Goal: Find contact information: Find contact information

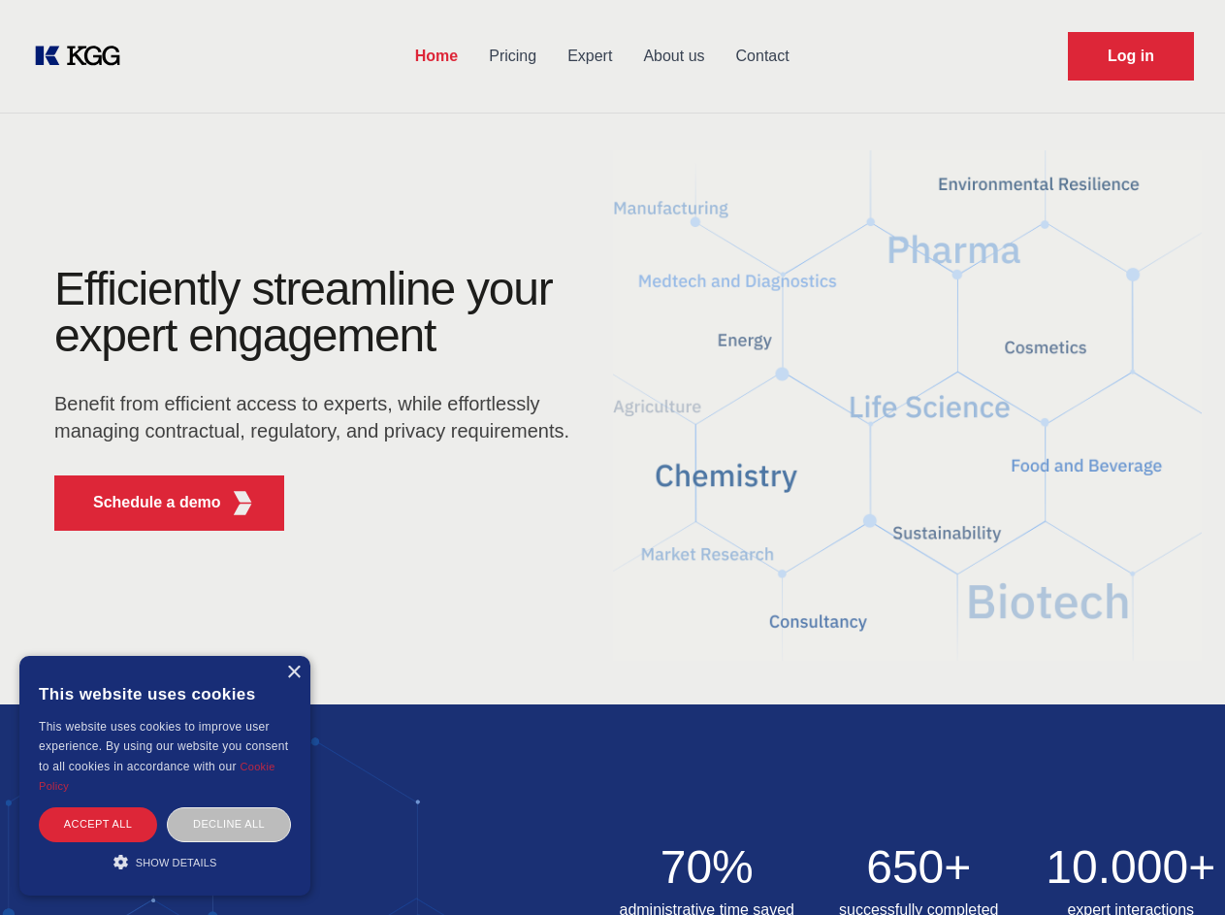
click at [612, 457] on div "Efficiently streamline your expert engagement Benefit from efficient access to …" at bounding box center [318, 406] width 590 height 280
click at [146, 502] on p "Schedule a demo" at bounding box center [157, 502] width 128 height 23
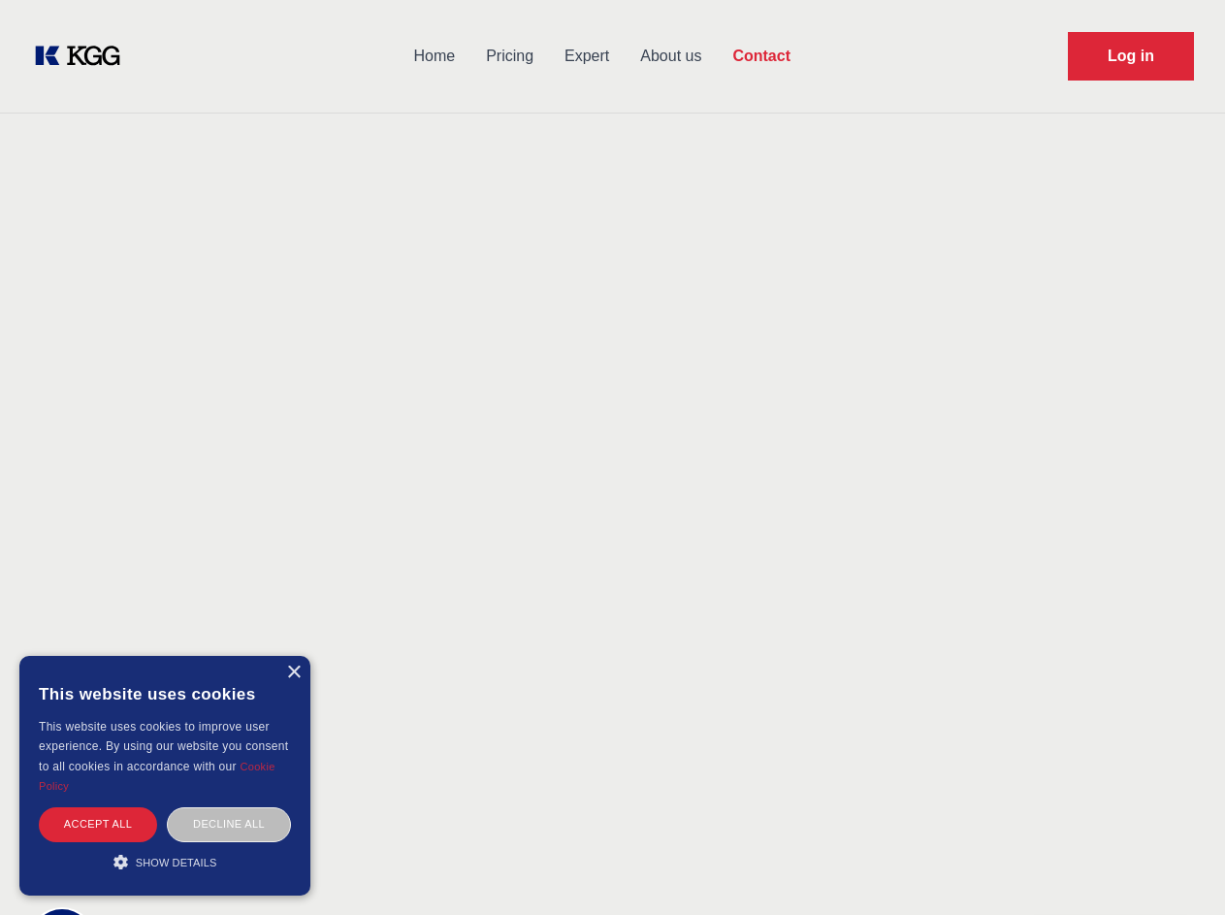
click at [293, 672] on div "× This website uses cookies This website uses cookies to improve user experienc…" at bounding box center [164, 776] width 291 height 240
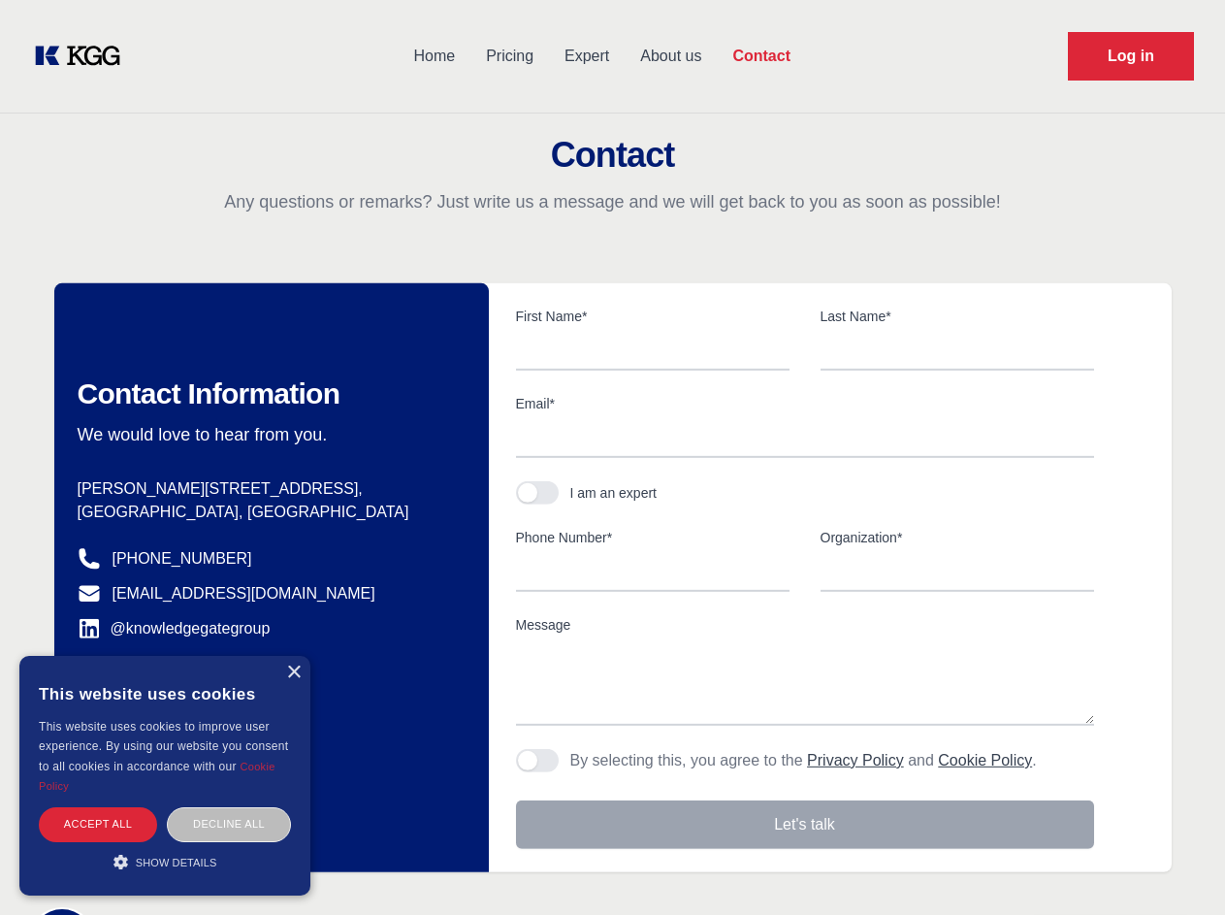
click at [98, 824] on div "Accept all" at bounding box center [98, 824] width 118 height 34
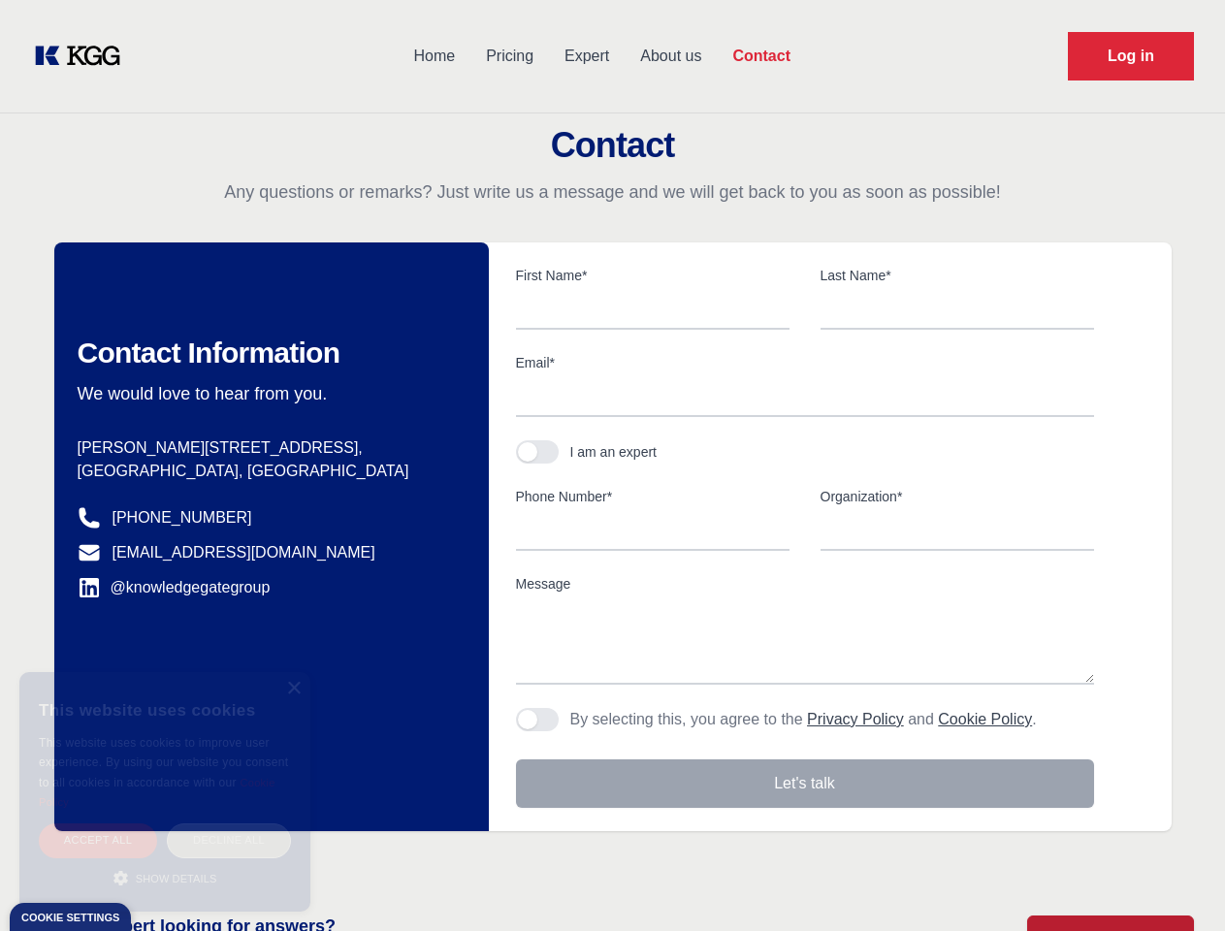
click at [229, 824] on div "Decline all" at bounding box center [229, 841] width 124 height 34
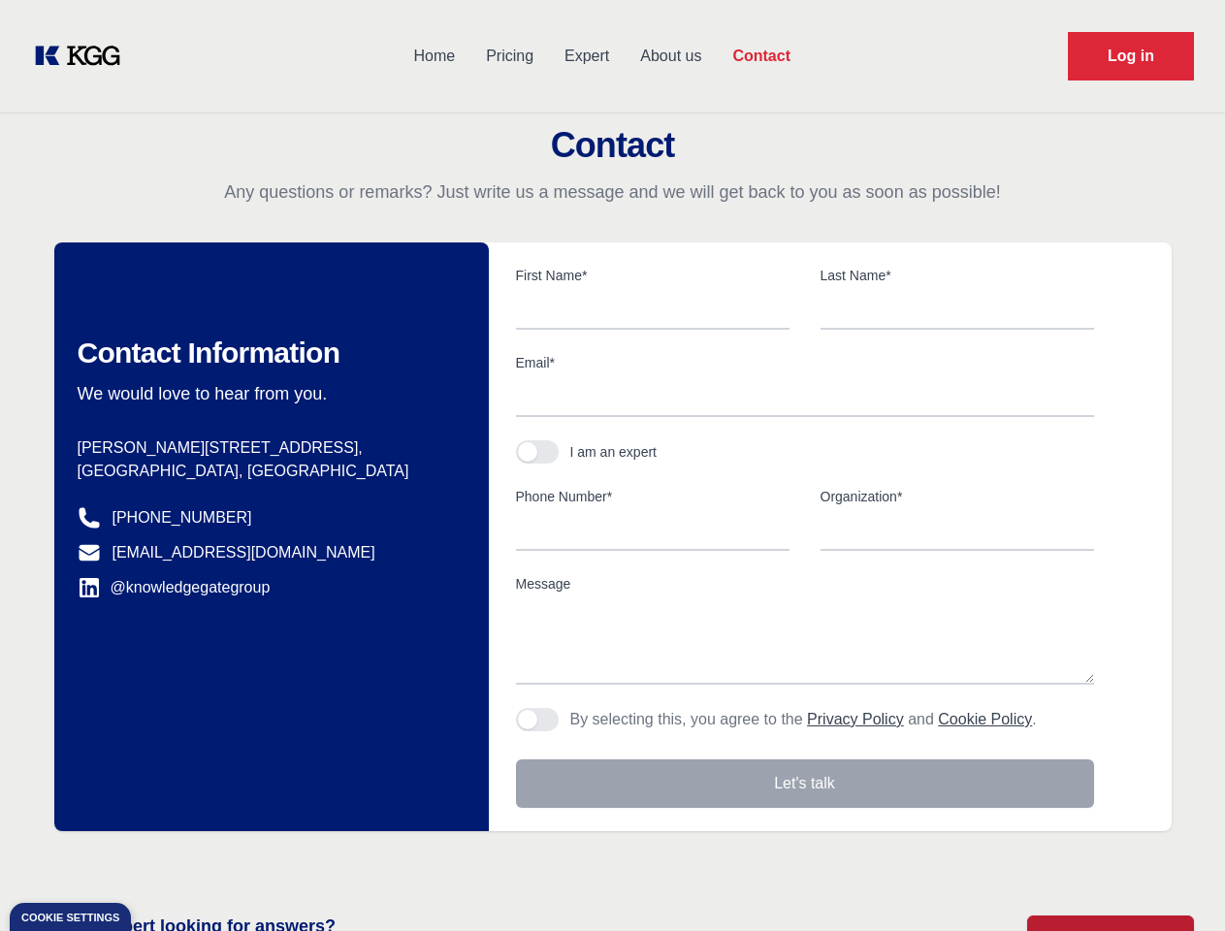
click at [165, 861] on main "Contact Any questions or remarks? Just write us a message and we will get back …" at bounding box center [612, 505] width 1225 height 1010
